Goal: Task Accomplishment & Management: Manage account settings

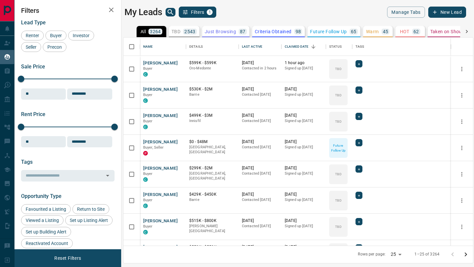
scroll to position [208, 350]
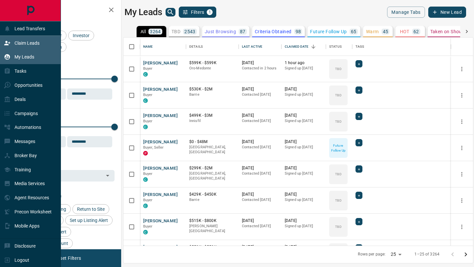
click at [8, 43] on icon at bounding box center [7, 43] width 7 height 7
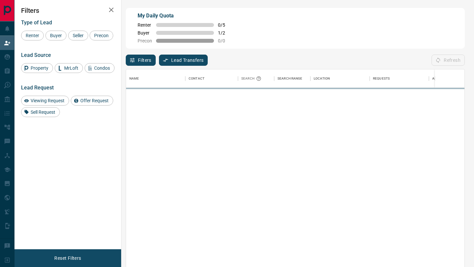
scroll to position [203, 339]
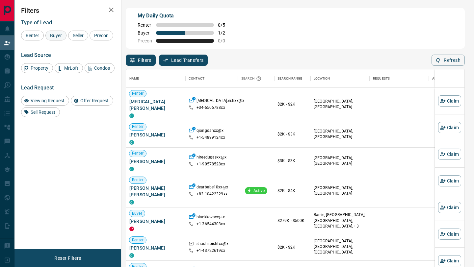
click at [56, 37] on span "Buyer" at bounding box center [56, 35] width 16 height 5
click at [78, 36] on span "Seller" at bounding box center [77, 35] width 15 height 5
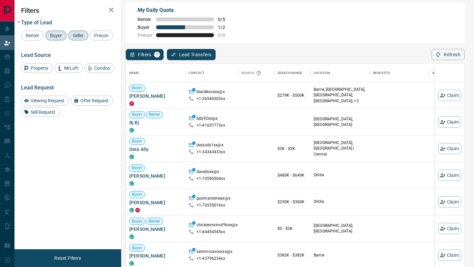
scroll to position [0, 0]
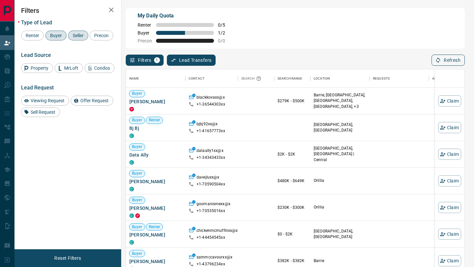
click at [442, 60] on button "Refresh" at bounding box center [448, 60] width 33 height 11
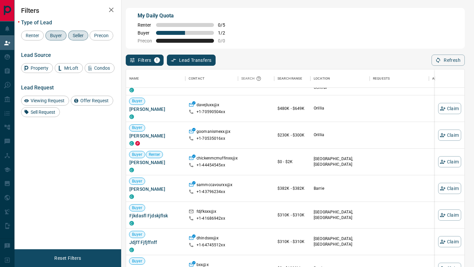
scroll to position [75, 0]
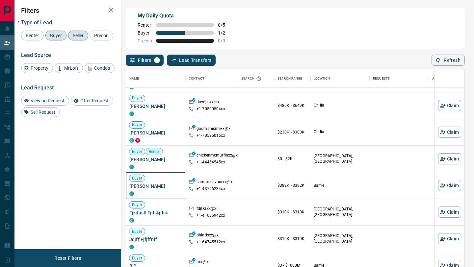
drag, startPoint x: 168, startPoint y: 187, endPoint x: 127, endPoint y: 186, distance: 40.5
click at [127, 186] on div "Buyer [PERSON_NAME] C" at bounding box center [155, 186] width 59 height 27
copy span "[PERSON_NAME]"
click at [449, 186] on button "Claim" at bounding box center [449, 185] width 23 height 11
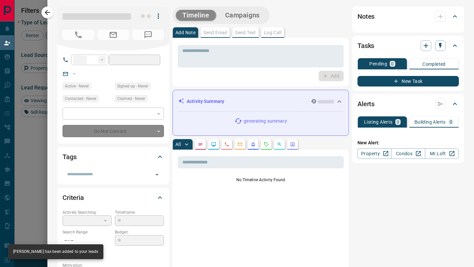
type input "**"
type input "**********"
type input "**"
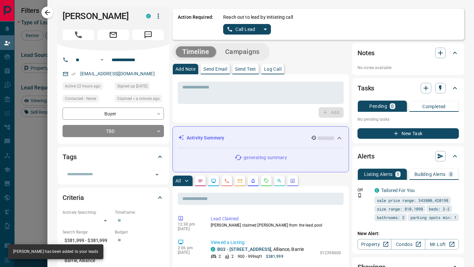
click at [269, 31] on button "split button" at bounding box center [265, 29] width 11 height 11
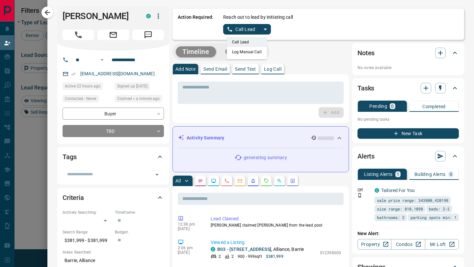
click at [254, 51] on li "Log Manual Call" at bounding box center [247, 52] width 40 height 10
click at [248, 33] on button "Log Manual Call" at bounding box center [244, 29] width 43 height 11
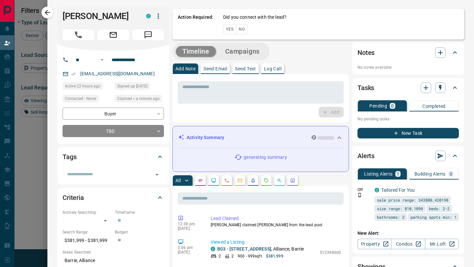
click at [243, 30] on button "No" at bounding box center [242, 29] width 12 height 10
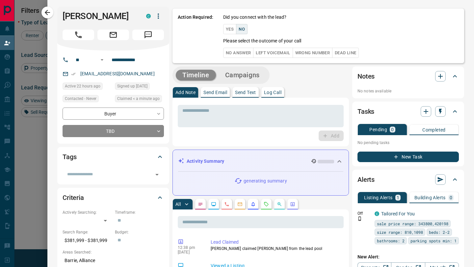
click at [272, 50] on button "Left Voicemail" at bounding box center [273, 53] width 40 height 10
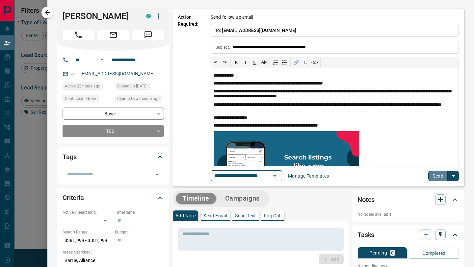
click at [441, 178] on button "Send" at bounding box center [438, 176] width 19 height 11
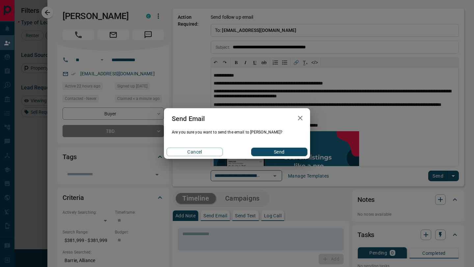
click at [285, 153] on button "Send" at bounding box center [279, 152] width 56 height 9
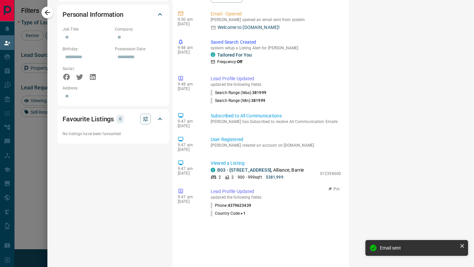
scroll to position [414, 0]
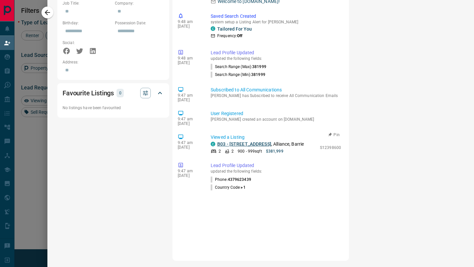
click at [243, 142] on link "B03 - [STREET_ADDRESS]" at bounding box center [244, 144] width 54 height 5
